Goal: Navigation & Orientation: Find specific page/section

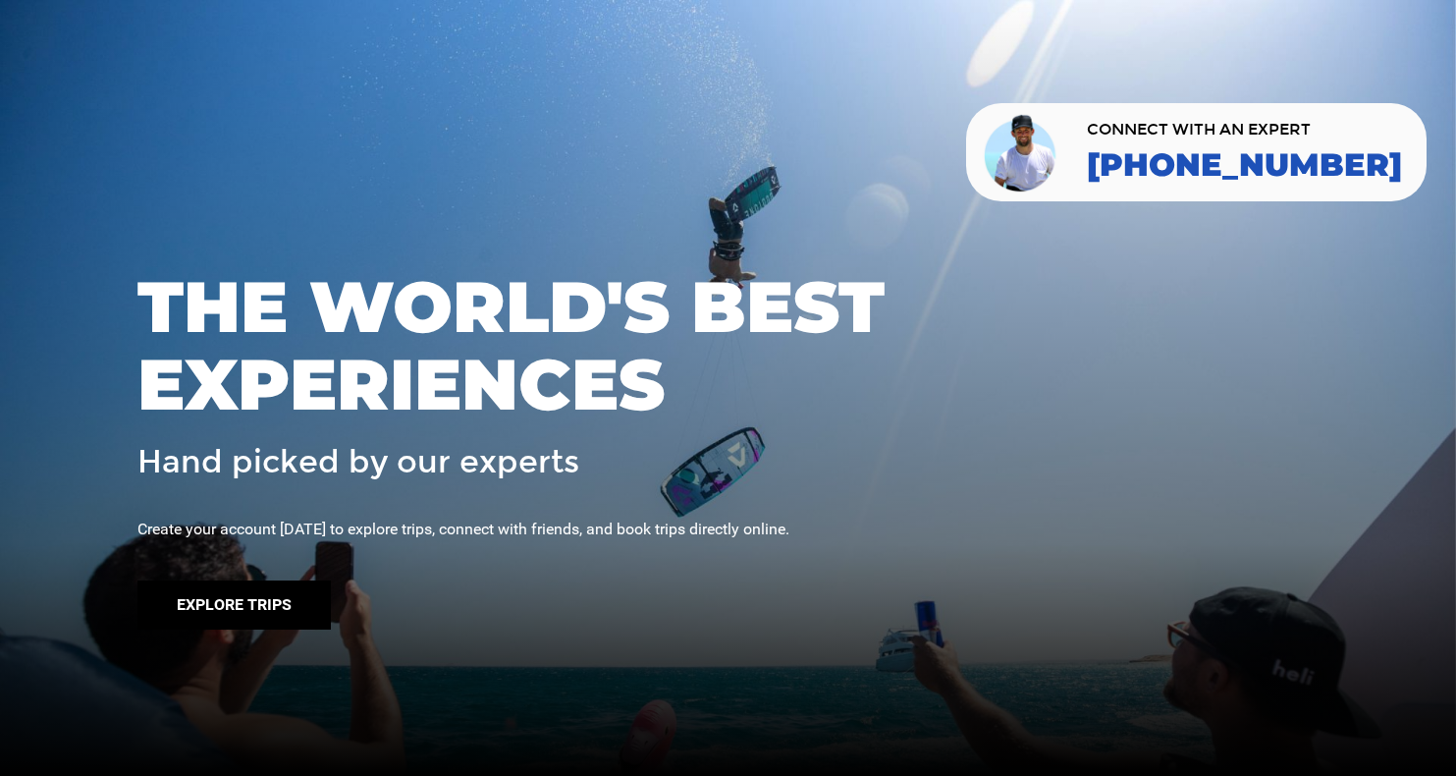
click at [248, 605] on button "Explore Trips" at bounding box center [233, 604] width 193 height 49
